Goal: Leave review/rating: Leave review/rating

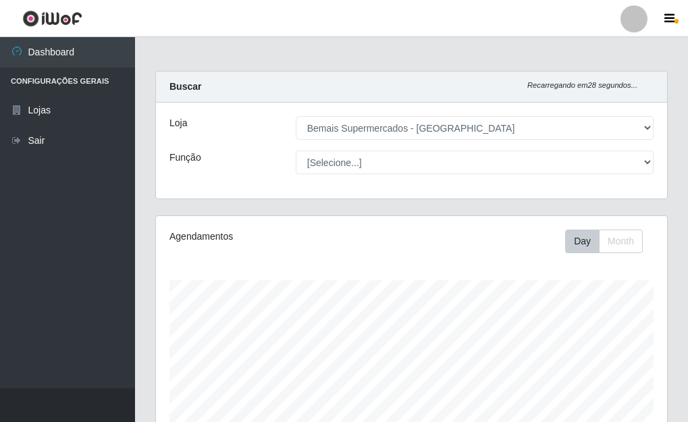
select select "249"
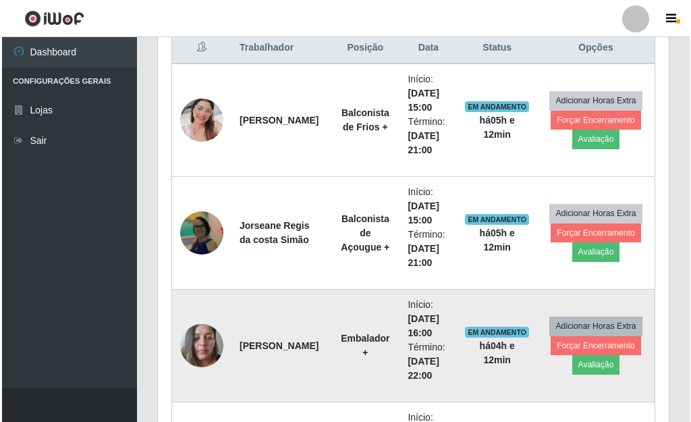
scroll to position [280, 511]
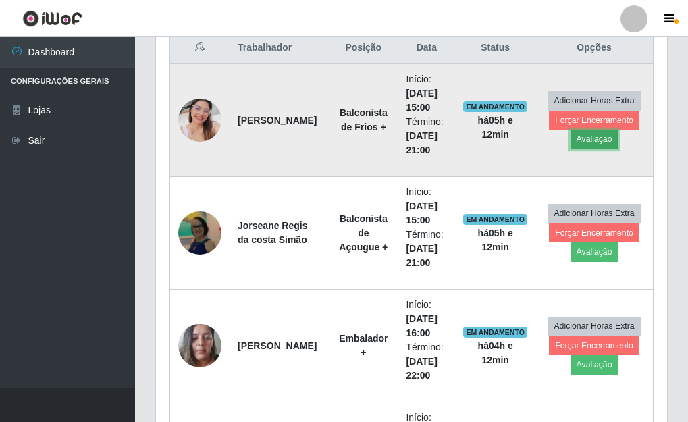
click at [589, 141] on button "Avaliação" at bounding box center [594, 139] width 48 height 19
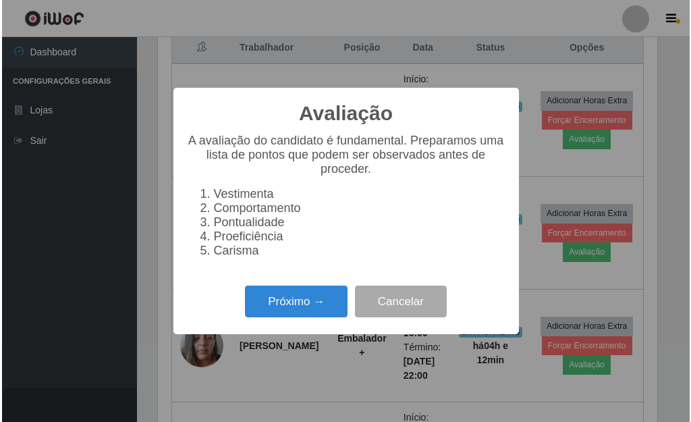
scroll to position [280, 503]
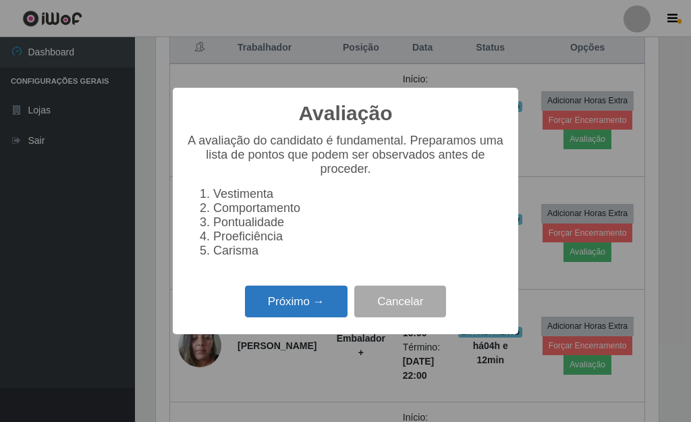
click at [302, 315] on button "Próximo →" at bounding box center [296, 301] width 103 height 32
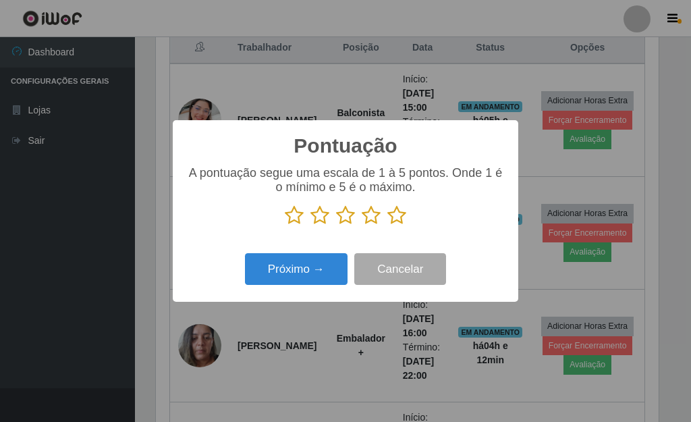
click at [399, 225] on icon at bounding box center [396, 215] width 19 height 20
click at [387, 225] on input "radio" at bounding box center [387, 225] width 0 height 0
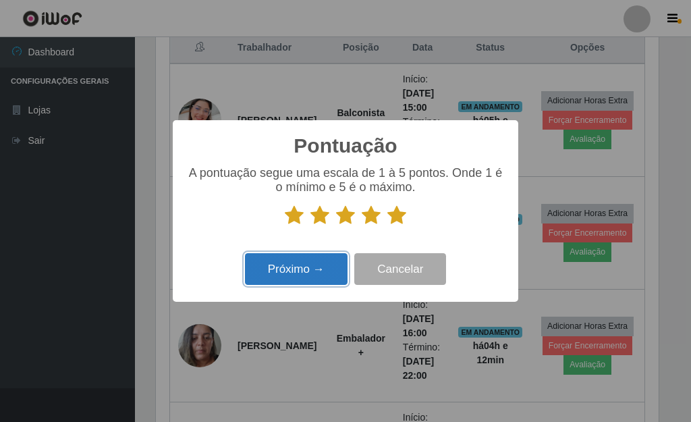
click at [344, 259] on button "Próximo →" at bounding box center [296, 269] width 103 height 32
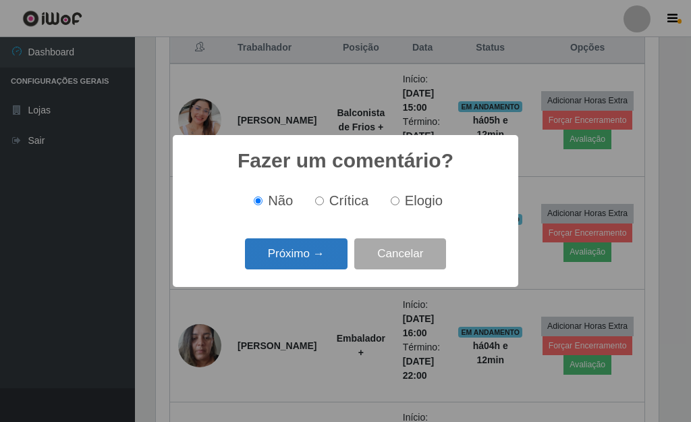
click at [323, 261] on button "Próximo →" at bounding box center [296, 254] width 103 height 32
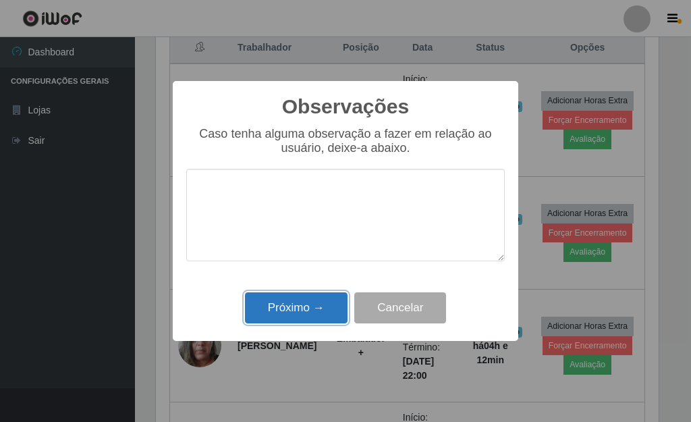
click at [312, 302] on button "Próximo →" at bounding box center [296, 308] width 103 height 32
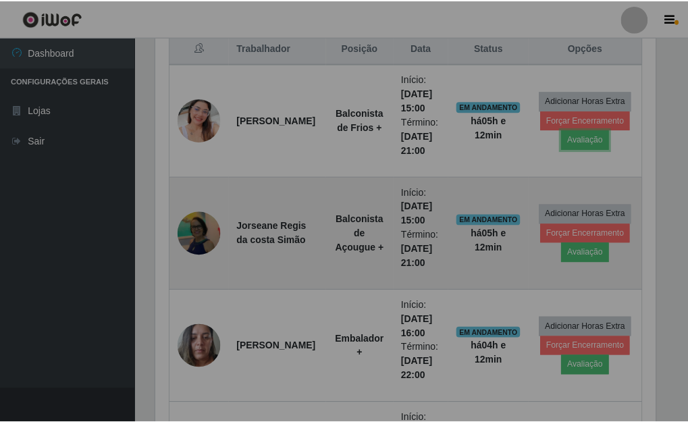
scroll to position [280, 511]
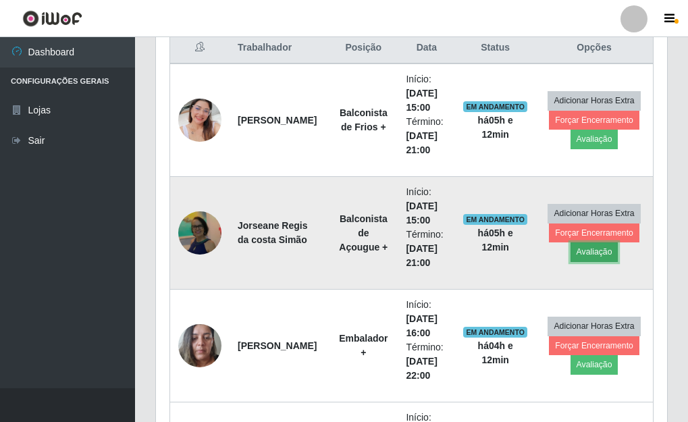
click at [600, 246] on button "Avaliação" at bounding box center [594, 251] width 48 height 19
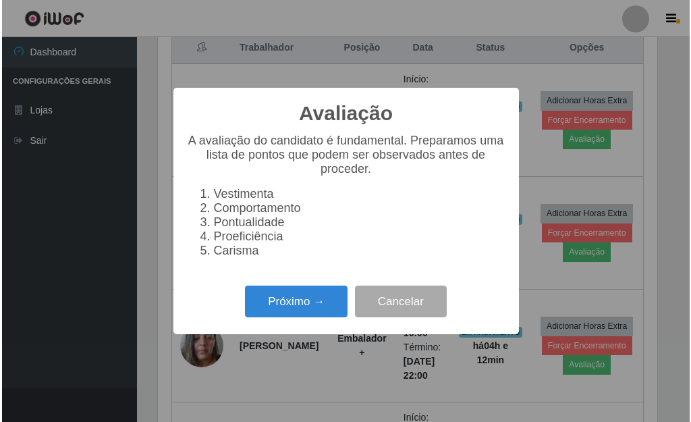
scroll to position [280, 503]
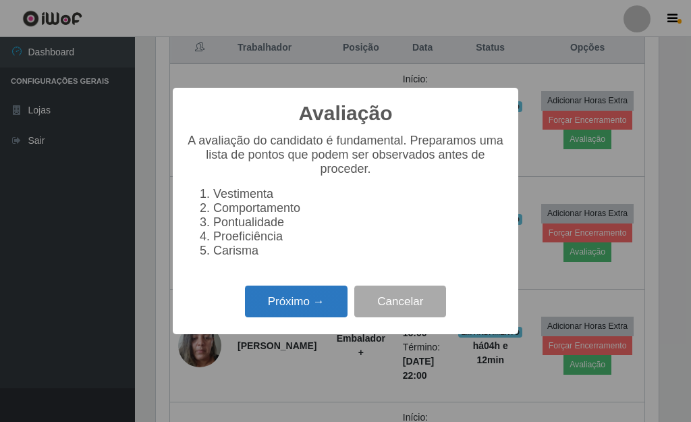
click at [317, 303] on button "Próximo →" at bounding box center [296, 301] width 103 height 32
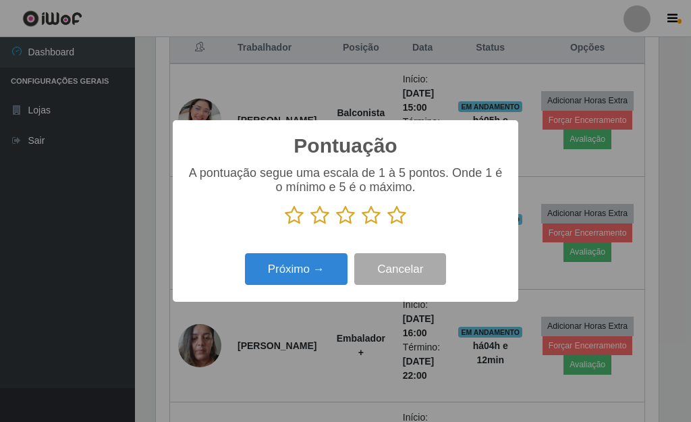
scroll to position [674637, 674414]
click at [409, 219] on p at bounding box center [345, 215] width 319 height 20
click at [399, 221] on icon at bounding box center [396, 215] width 19 height 20
click at [387, 225] on input "radio" at bounding box center [387, 225] width 0 height 0
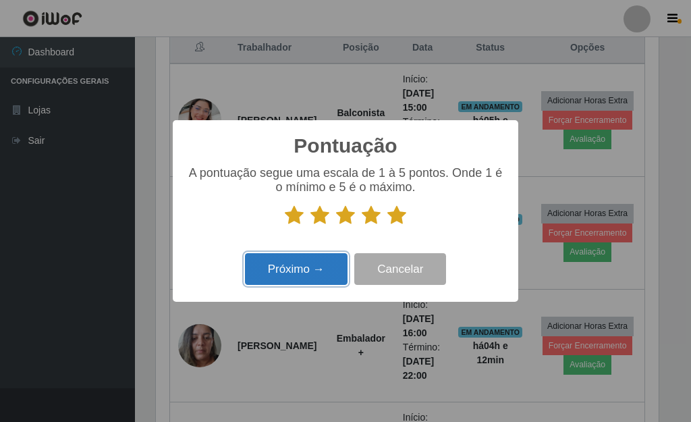
click at [331, 265] on button "Próximo →" at bounding box center [296, 269] width 103 height 32
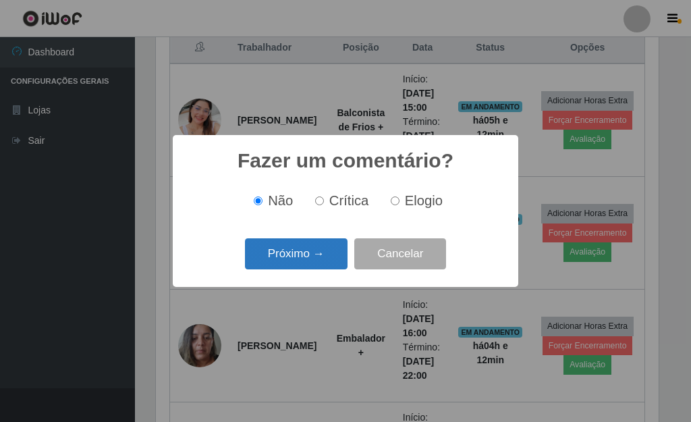
click at [327, 263] on button "Próximo →" at bounding box center [296, 254] width 103 height 32
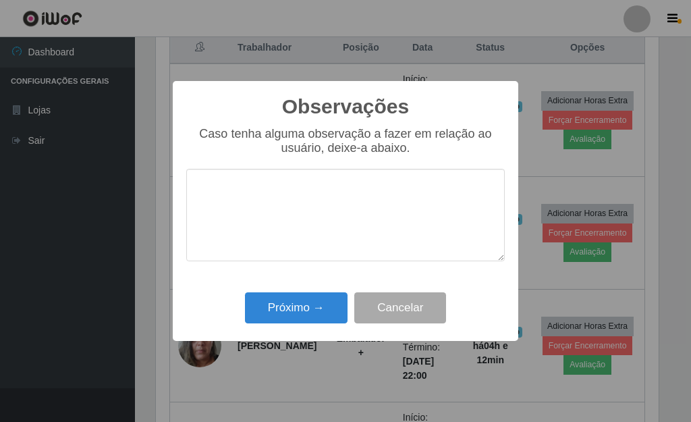
click at [327, 263] on div "Caso tenha alguma observação a fazer em relação ao usuário, deixe-a abaixo." at bounding box center [345, 201] width 319 height 148
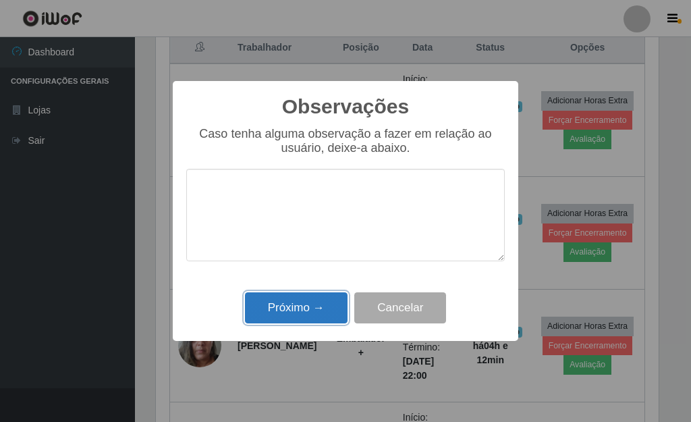
click at [321, 298] on button "Próximo →" at bounding box center [296, 308] width 103 height 32
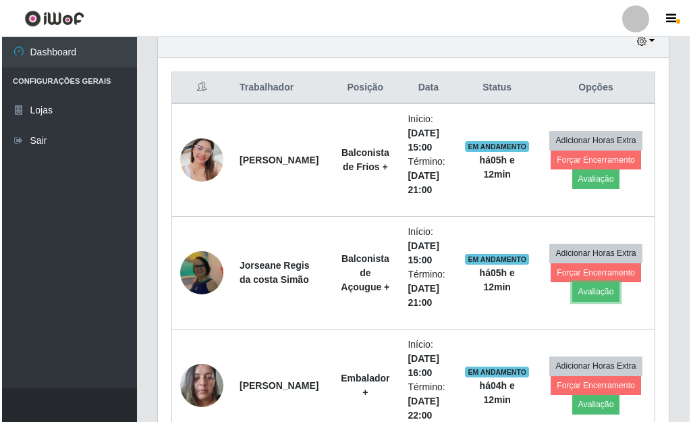
scroll to position [460, 0]
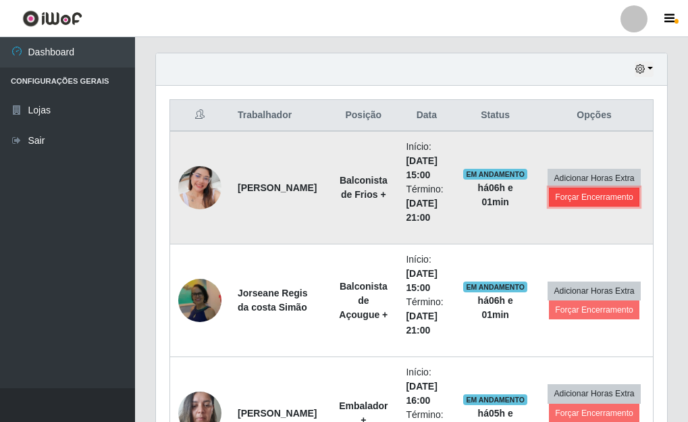
click at [592, 196] on button "Forçar Encerramento" at bounding box center [594, 197] width 90 height 19
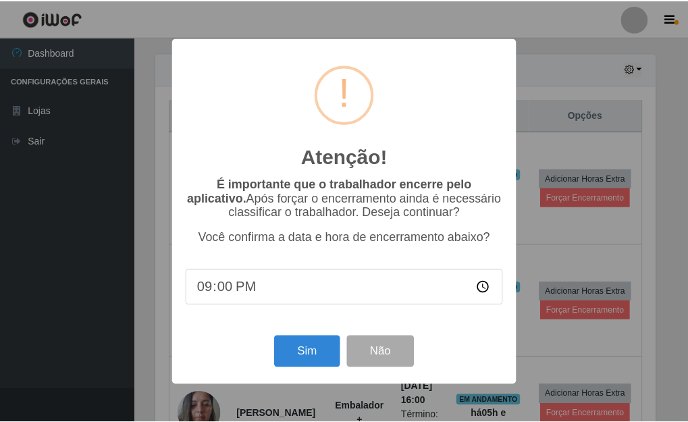
scroll to position [280, 503]
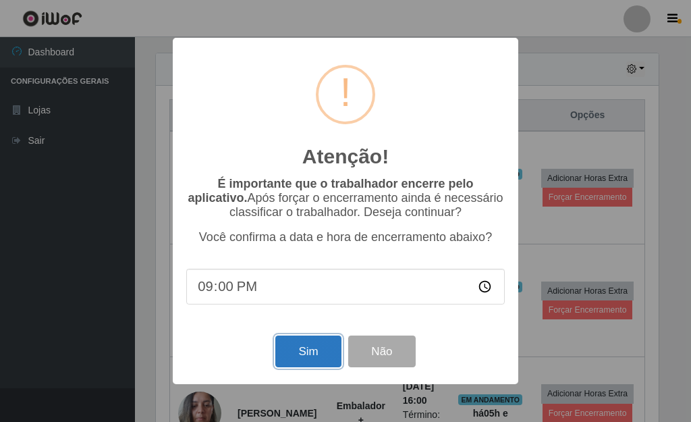
click at [299, 339] on button "Sim" at bounding box center [307, 351] width 65 height 32
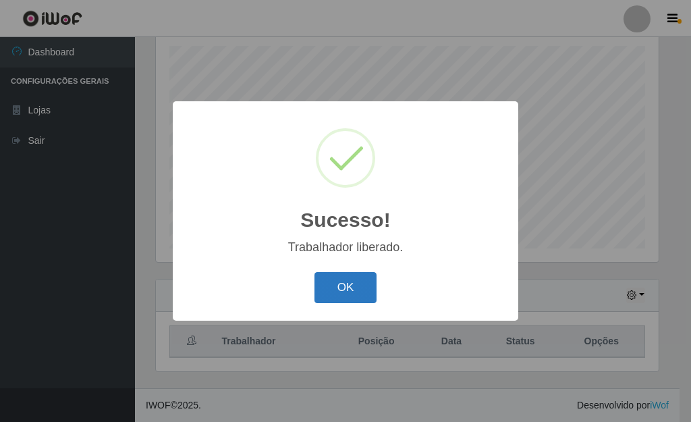
click at [353, 280] on button "OK" at bounding box center [346, 288] width 63 height 32
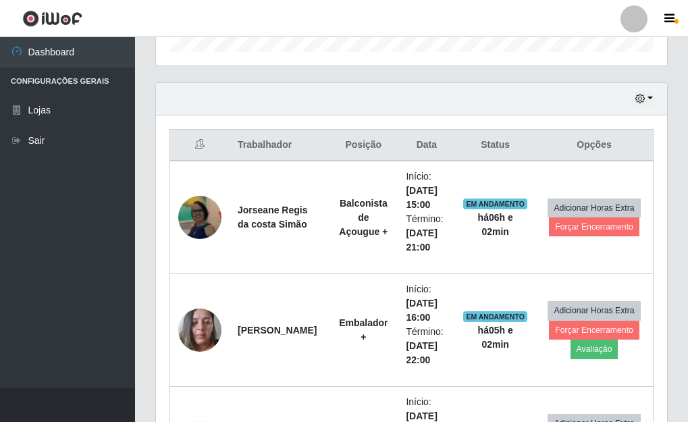
scroll to position [437, 0]
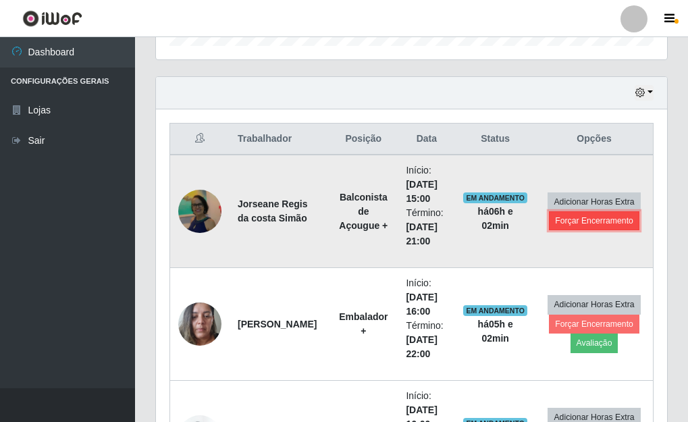
click at [613, 229] on button "Forçar Encerramento" at bounding box center [594, 220] width 90 height 19
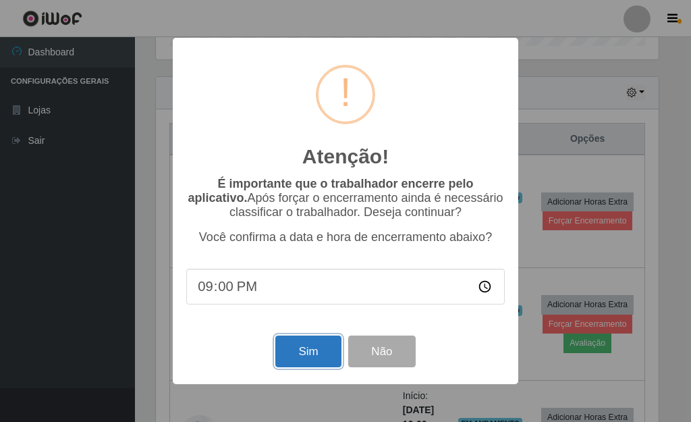
click at [292, 358] on button "Sim" at bounding box center [307, 351] width 65 height 32
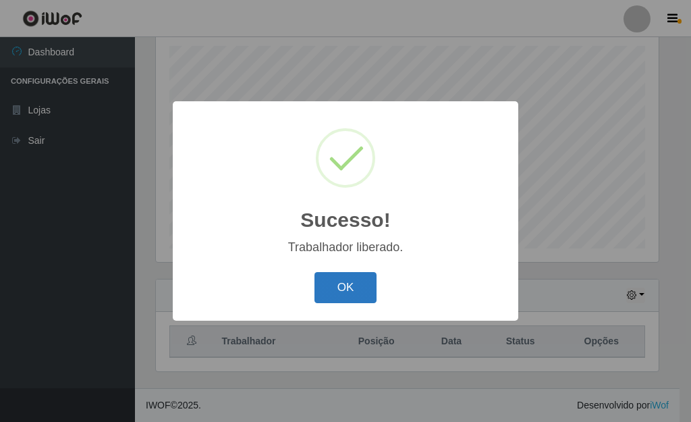
click at [345, 292] on button "OK" at bounding box center [346, 288] width 63 height 32
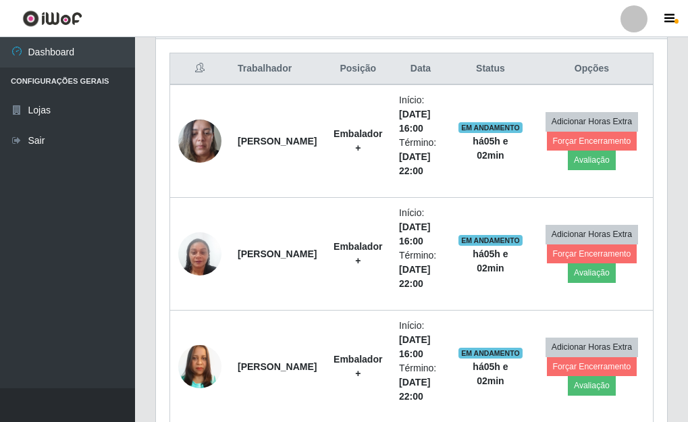
scroll to position [437, 0]
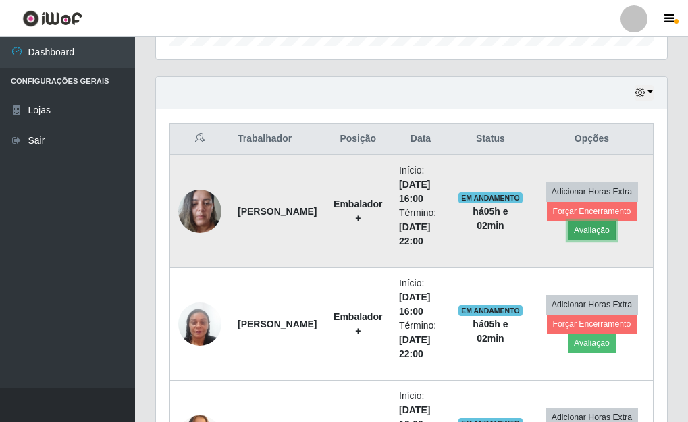
click at [601, 235] on button "Avaliação" at bounding box center [592, 230] width 48 height 19
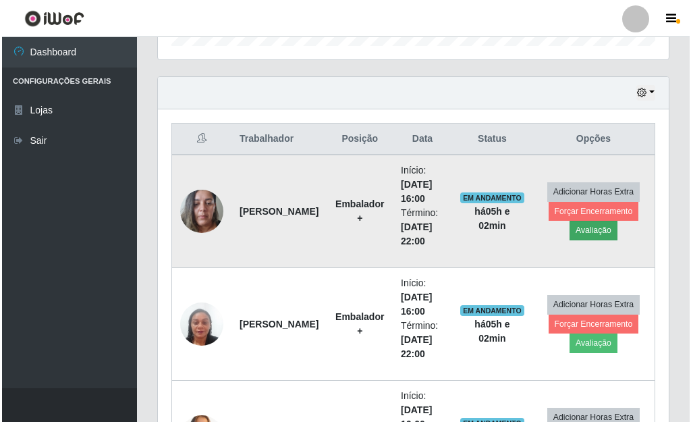
scroll to position [280, 503]
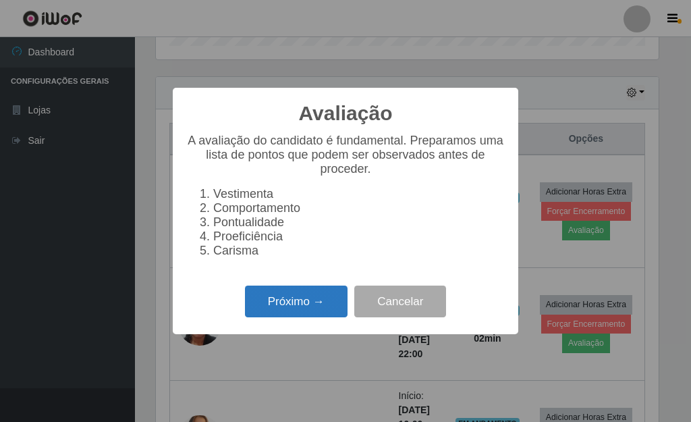
click at [297, 308] on button "Próximo →" at bounding box center [296, 301] width 103 height 32
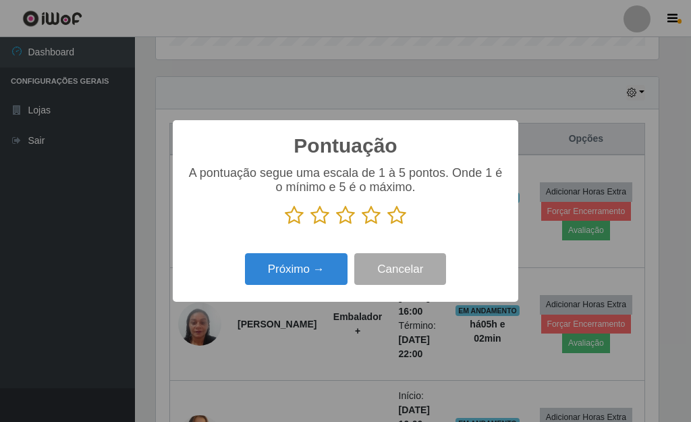
drag, startPoint x: 391, startPoint y: 217, endPoint x: 320, endPoint y: 246, distance: 77.2
click at [389, 220] on icon at bounding box center [396, 215] width 19 height 20
click at [387, 225] on input "radio" at bounding box center [387, 225] width 0 height 0
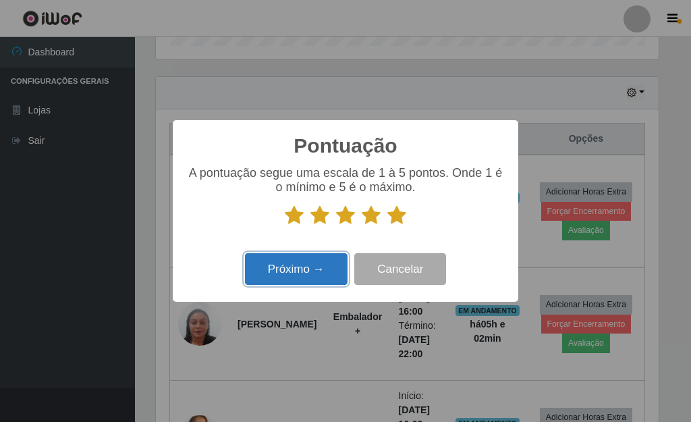
click at [285, 263] on button "Próximo →" at bounding box center [296, 269] width 103 height 32
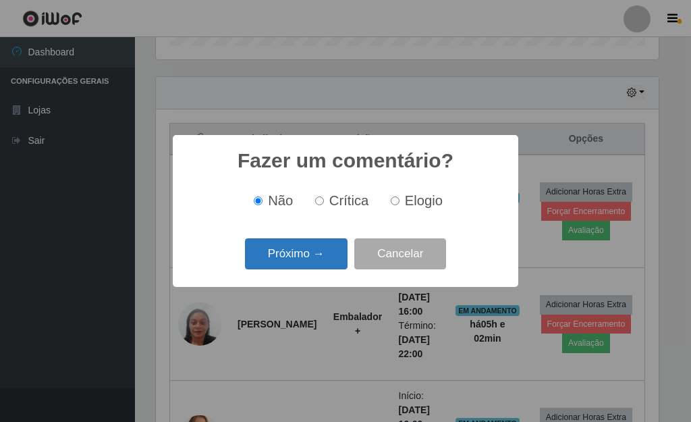
click at [302, 252] on button "Próximo →" at bounding box center [296, 254] width 103 height 32
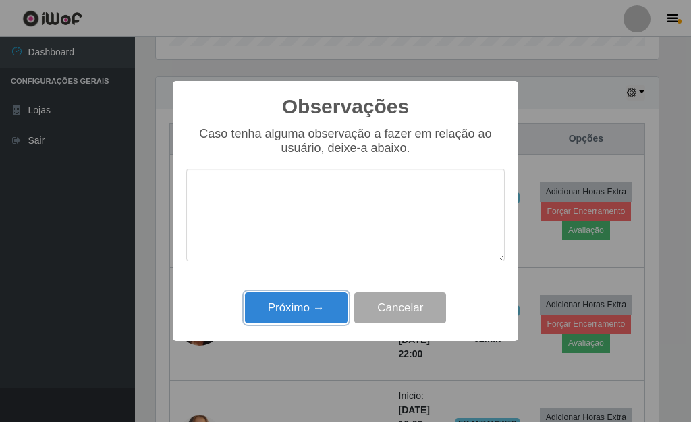
drag, startPoint x: 323, startPoint y: 306, endPoint x: 340, endPoint y: 300, distance: 17.7
click at [323, 306] on button "Próximo →" at bounding box center [296, 308] width 103 height 32
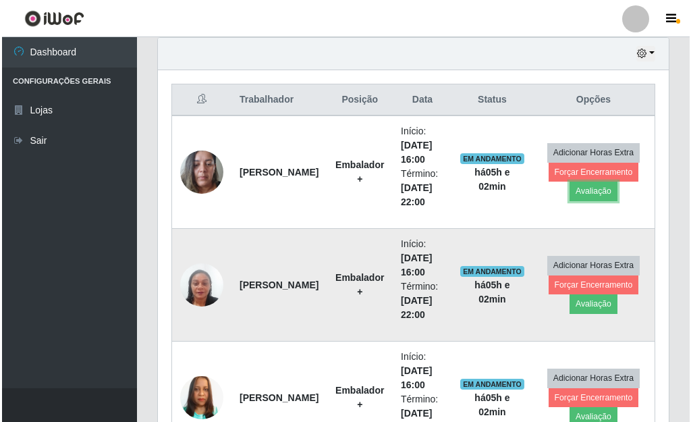
scroll to position [504, 0]
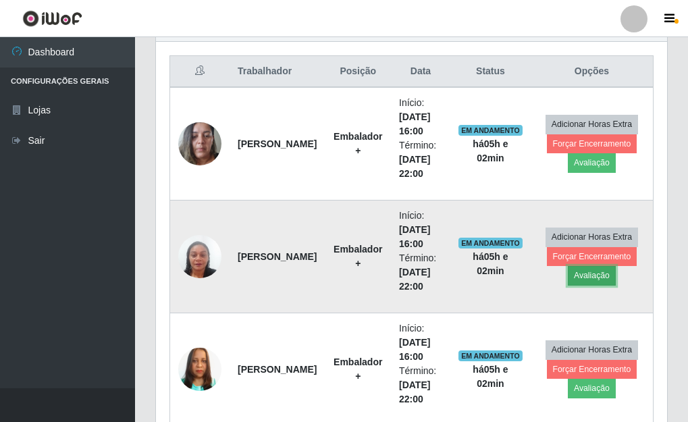
click at [601, 276] on button "Avaliação" at bounding box center [592, 275] width 48 height 19
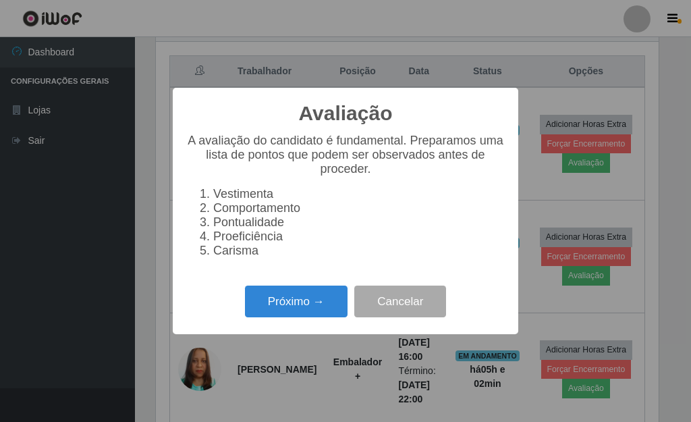
scroll to position [280, 503]
click at [311, 306] on button "Próximo →" at bounding box center [296, 301] width 103 height 32
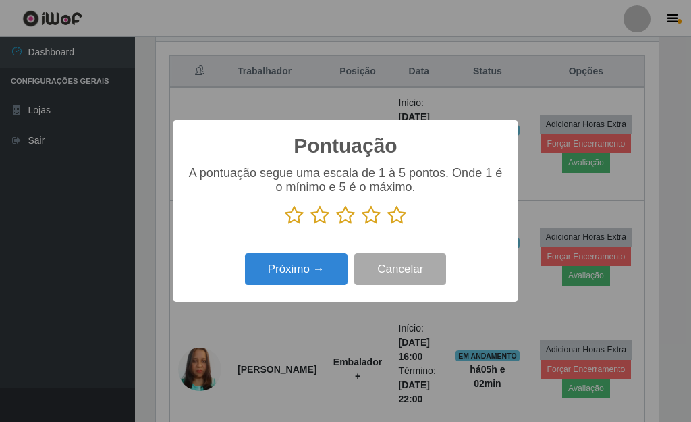
click at [392, 218] on icon at bounding box center [396, 215] width 19 height 20
click at [387, 225] on input "radio" at bounding box center [387, 225] width 0 height 0
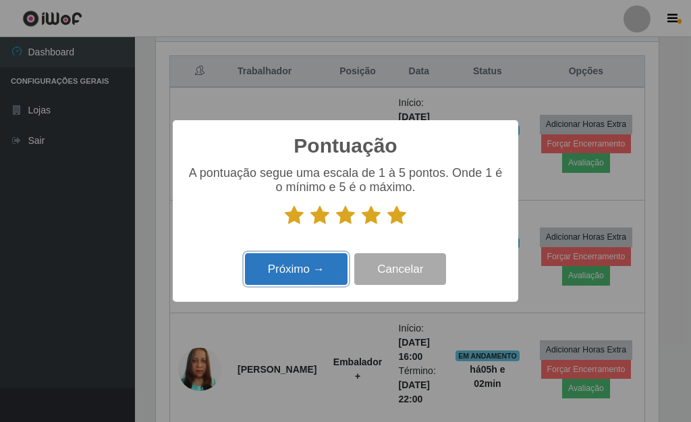
click at [309, 261] on button "Próximo →" at bounding box center [296, 269] width 103 height 32
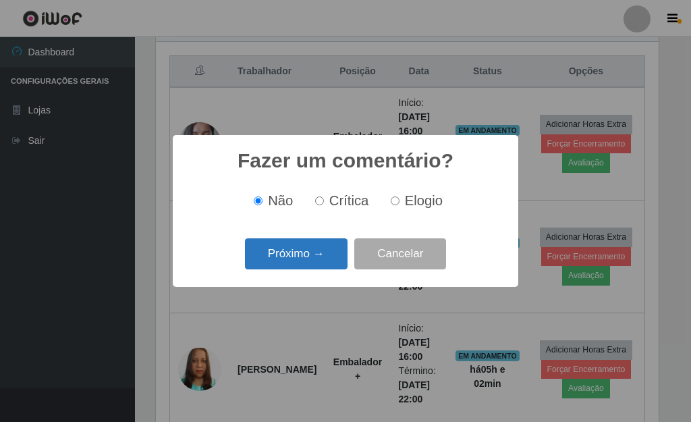
click at [306, 253] on button "Próximo →" at bounding box center [296, 254] width 103 height 32
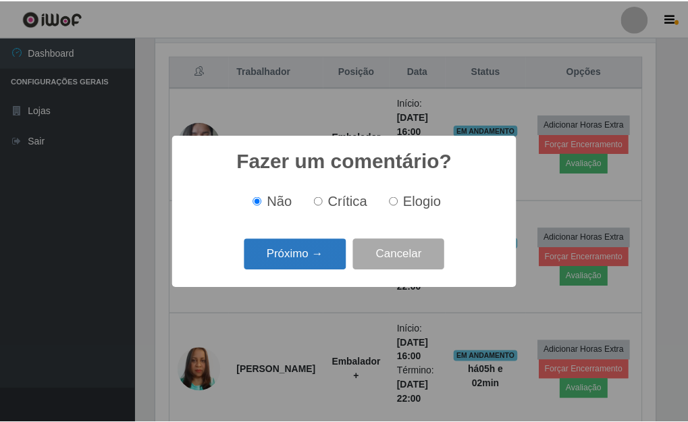
scroll to position [674637, 674414]
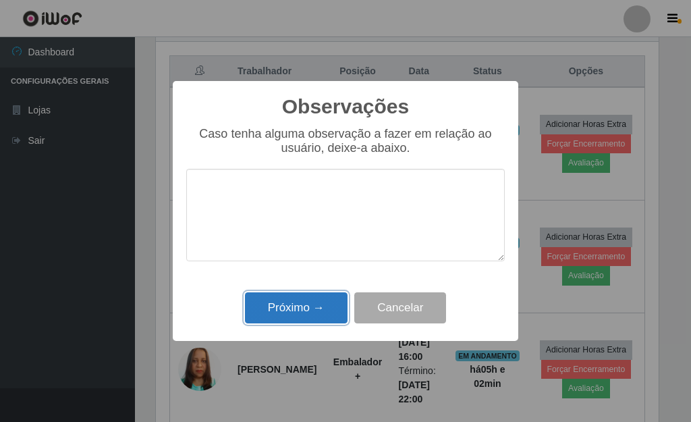
click at [315, 306] on button "Próximo →" at bounding box center [296, 308] width 103 height 32
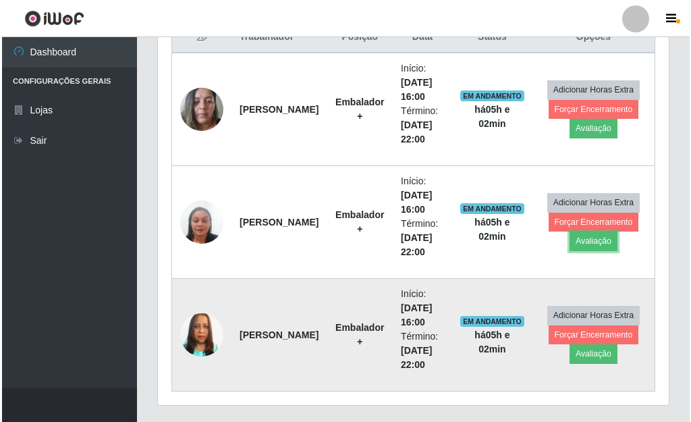
scroll to position [572, 0]
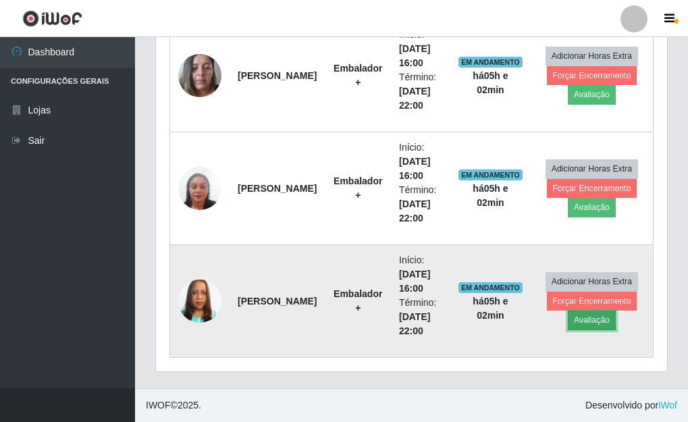
click at [593, 321] on button "Avaliação" at bounding box center [592, 319] width 48 height 19
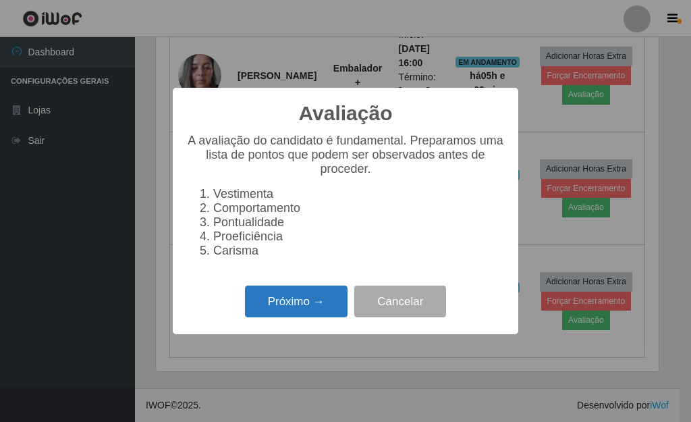
scroll to position [280, 503]
click at [276, 312] on button "Próximo →" at bounding box center [296, 301] width 103 height 32
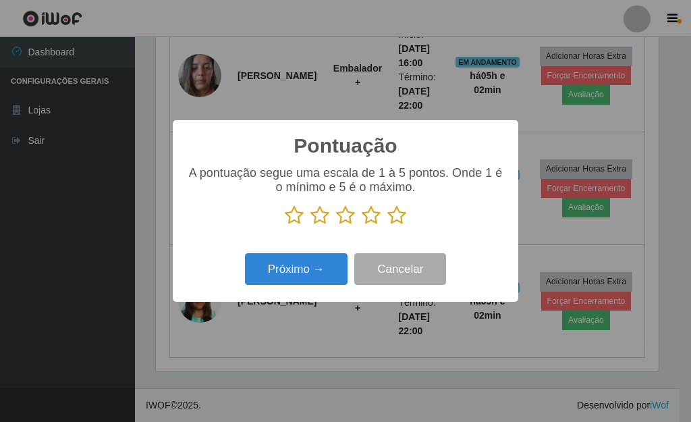
click at [391, 220] on icon at bounding box center [396, 215] width 19 height 20
click at [387, 225] on input "radio" at bounding box center [387, 225] width 0 height 0
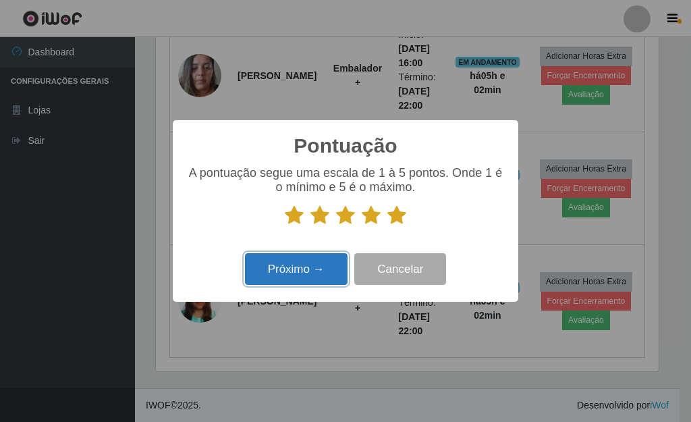
click at [305, 265] on button "Próximo →" at bounding box center [296, 269] width 103 height 32
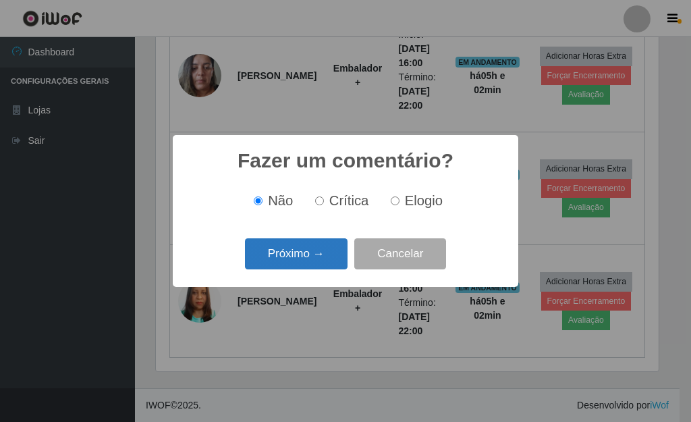
click at [301, 258] on button "Próximo →" at bounding box center [296, 254] width 103 height 32
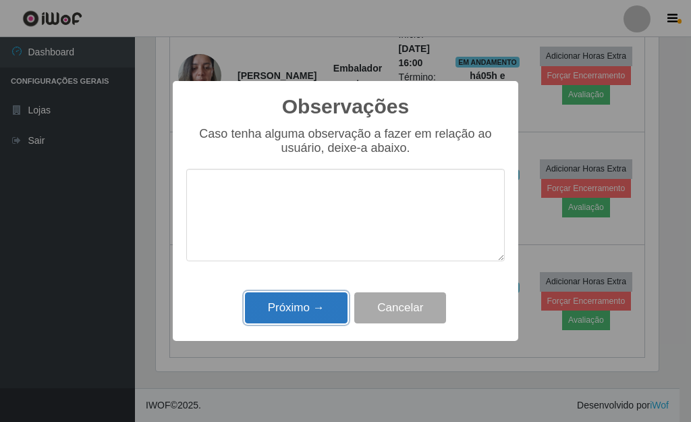
click at [306, 308] on button "Próximo →" at bounding box center [296, 308] width 103 height 32
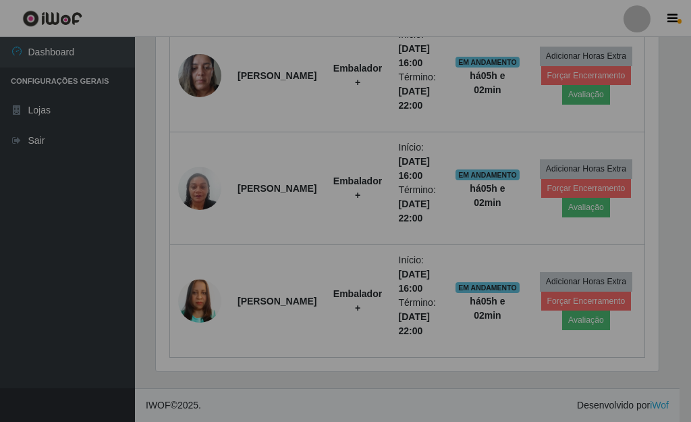
scroll to position [280, 511]
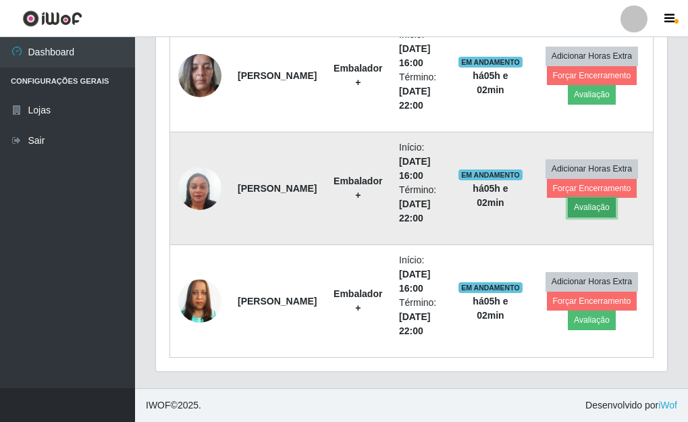
click at [586, 200] on button "Avaliação" at bounding box center [592, 207] width 48 height 19
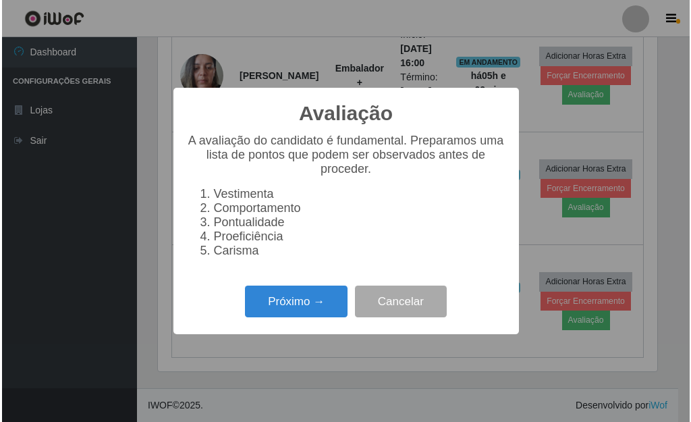
scroll to position [280, 503]
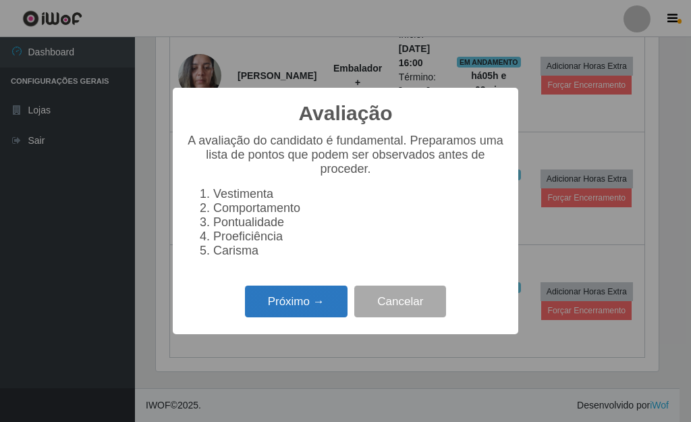
click at [283, 308] on button "Próximo →" at bounding box center [296, 301] width 103 height 32
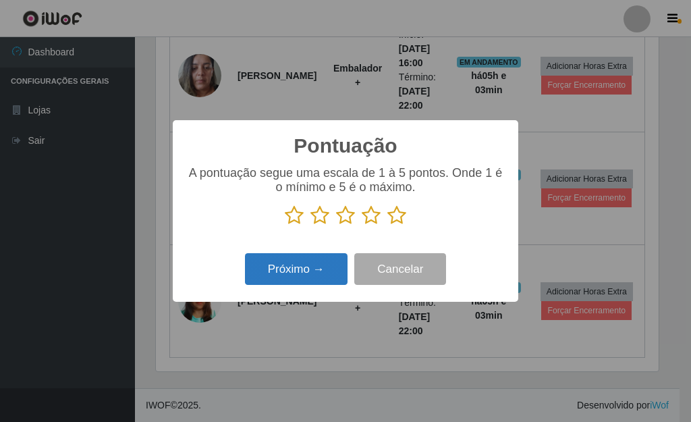
scroll to position [674637, 674414]
click at [400, 212] on icon at bounding box center [396, 215] width 19 height 20
click at [387, 225] on input "radio" at bounding box center [387, 225] width 0 height 0
click at [313, 270] on button "Próximo →" at bounding box center [296, 269] width 103 height 32
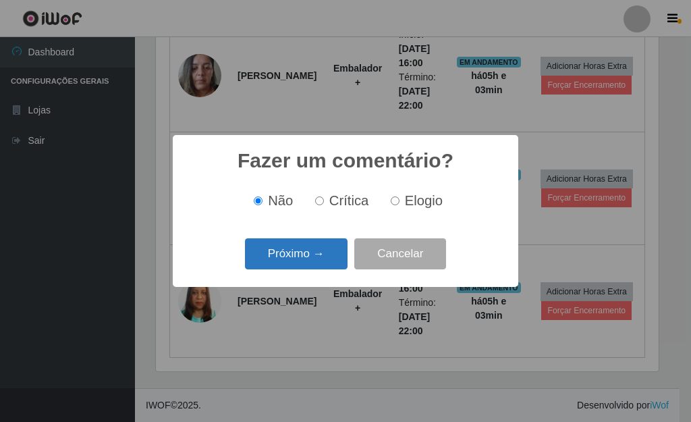
click at [313, 267] on button "Próximo →" at bounding box center [296, 254] width 103 height 32
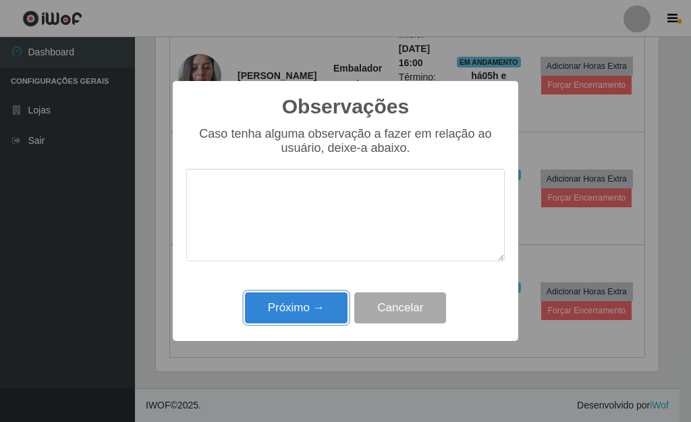
drag, startPoint x: 322, startPoint y: 303, endPoint x: 319, endPoint y: 296, distance: 7.9
click at [322, 302] on button "Próximo →" at bounding box center [296, 308] width 103 height 32
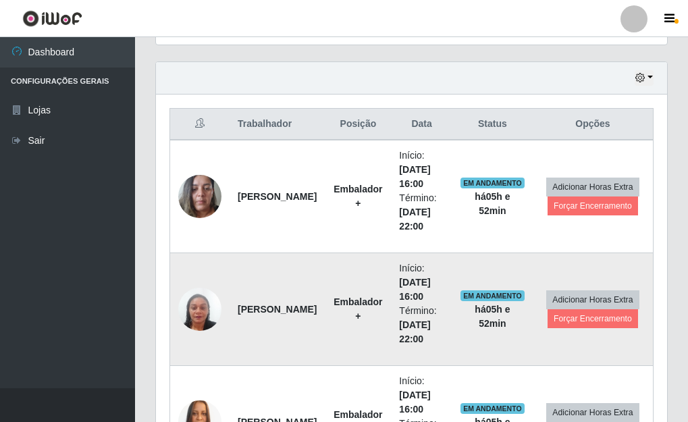
scroll to position [505, 0]
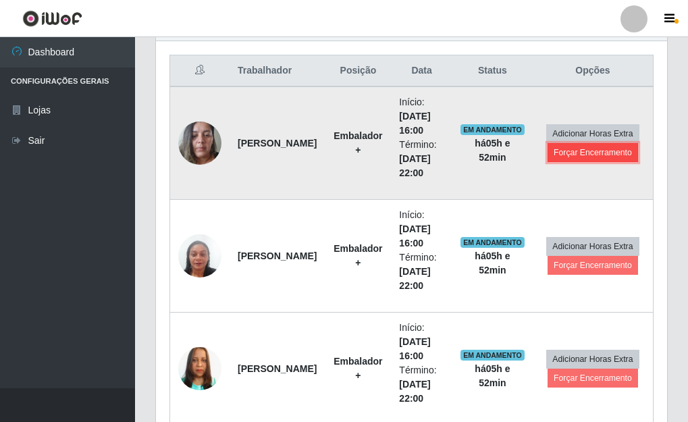
click at [607, 152] on button "Forçar Encerramento" at bounding box center [592, 152] width 90 height 19
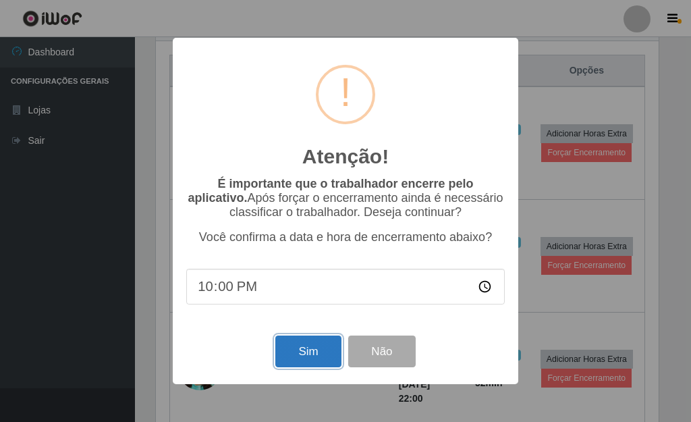
click at [303, 364] on button "Sim" at bounding box center [307, 351] width 65 height 32
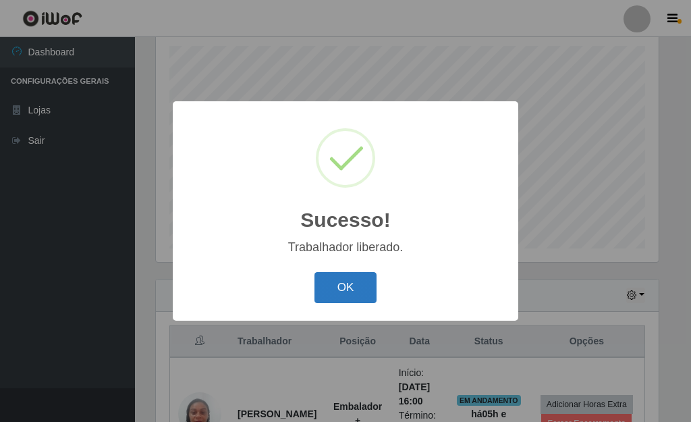
click at [364, 281] on button "OK" at bounding box center [346, 288] width 63 height 32
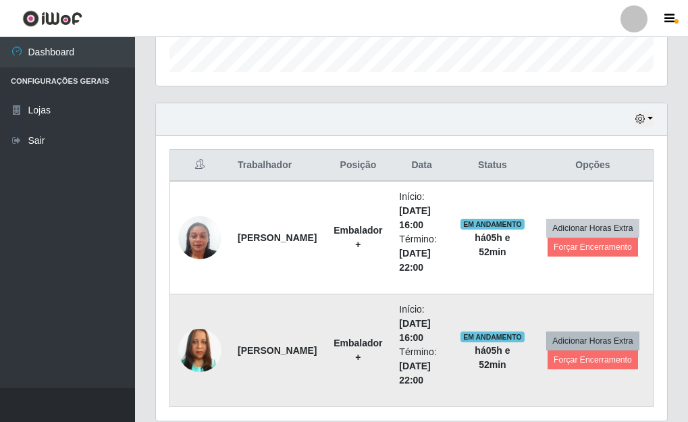
scroll to position [437, 0]
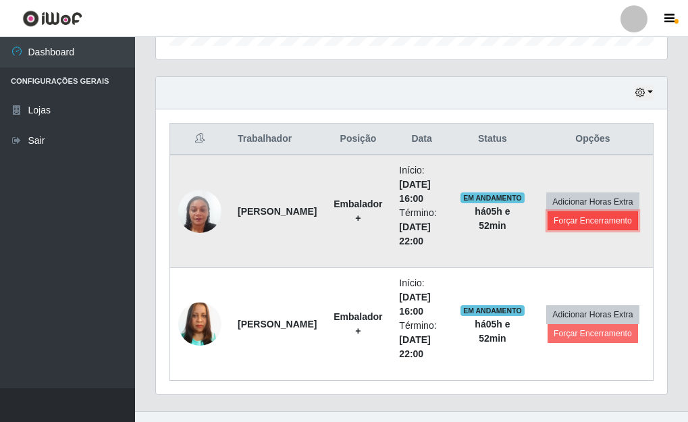
click at [592, 221] on button "Forçar Encerramento" at bounding box center [592, 220] width 90 height 19
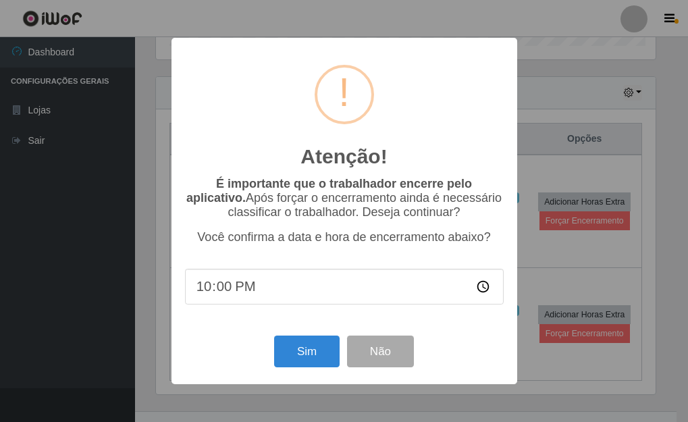
scroll to position [280, 503]
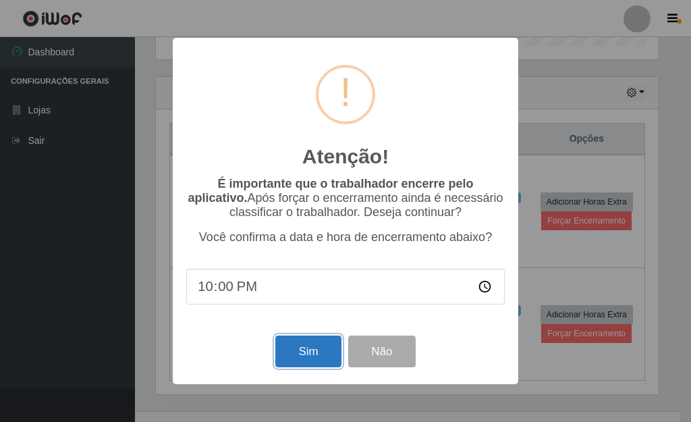
click at [288, 351] on button "Sim" at bounding box center [307, 351] width 65 height 32
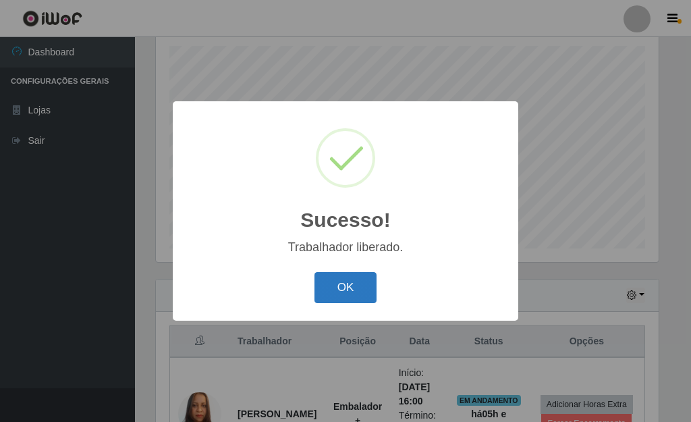
click at [354, 292] on button "OK" at bounding box center [346, 288] width 63 height 32
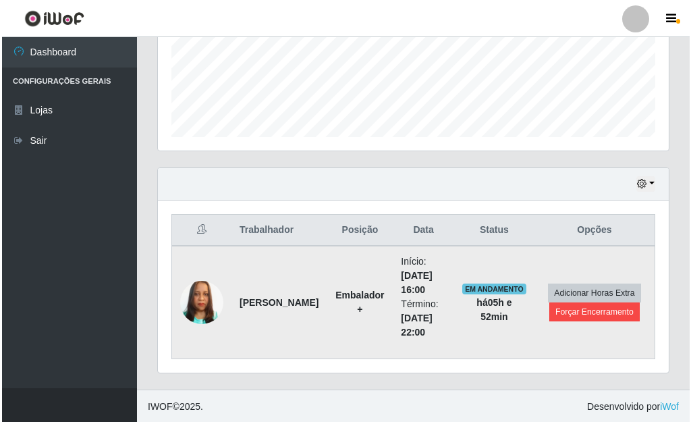
scroll to position [347, 0]
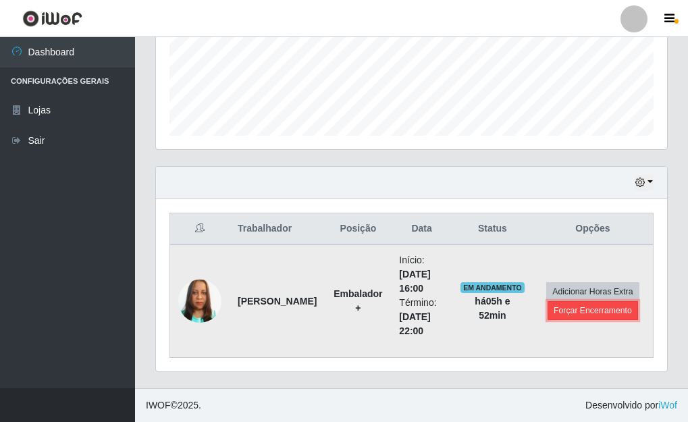
click at [592, 312] on button "Forçar Encerramento" at bounding box center [592, 310] width 90 height 19
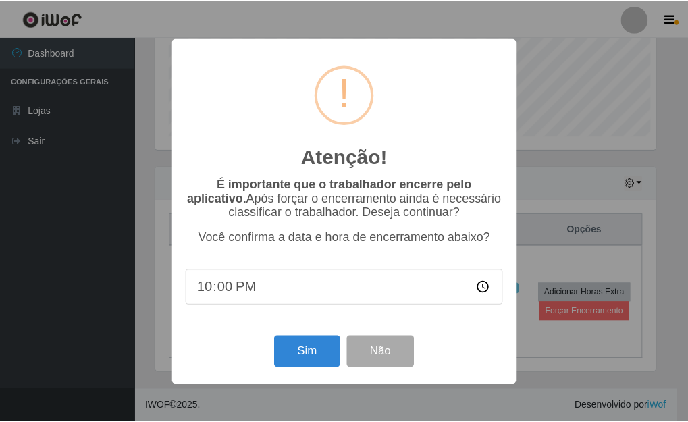
scroll to position [280, 503]
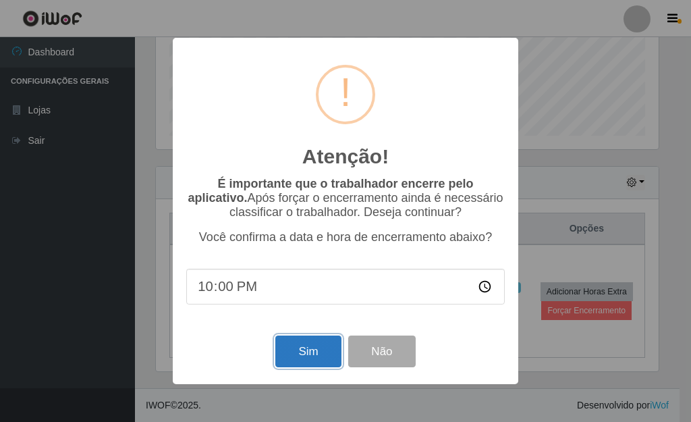
click at [305, 348] on button "Sim" at bounding box center [307, 351] width 65 height 32
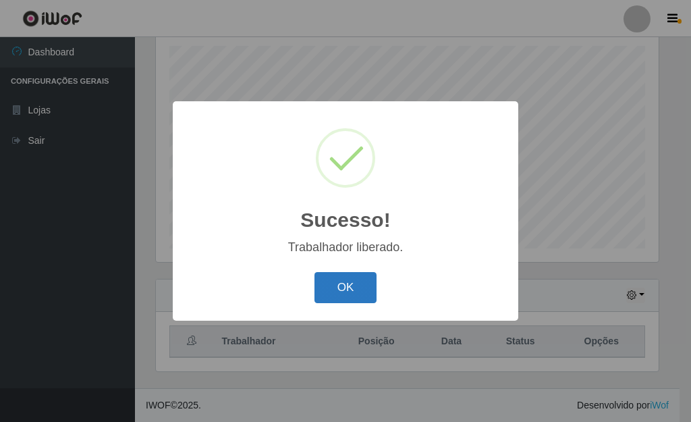
click at [350, 291] on button "OK" at bounding box center [346, 288] width 63 height 32
